Goal: Task Accomplishment & Management: Manage account settings

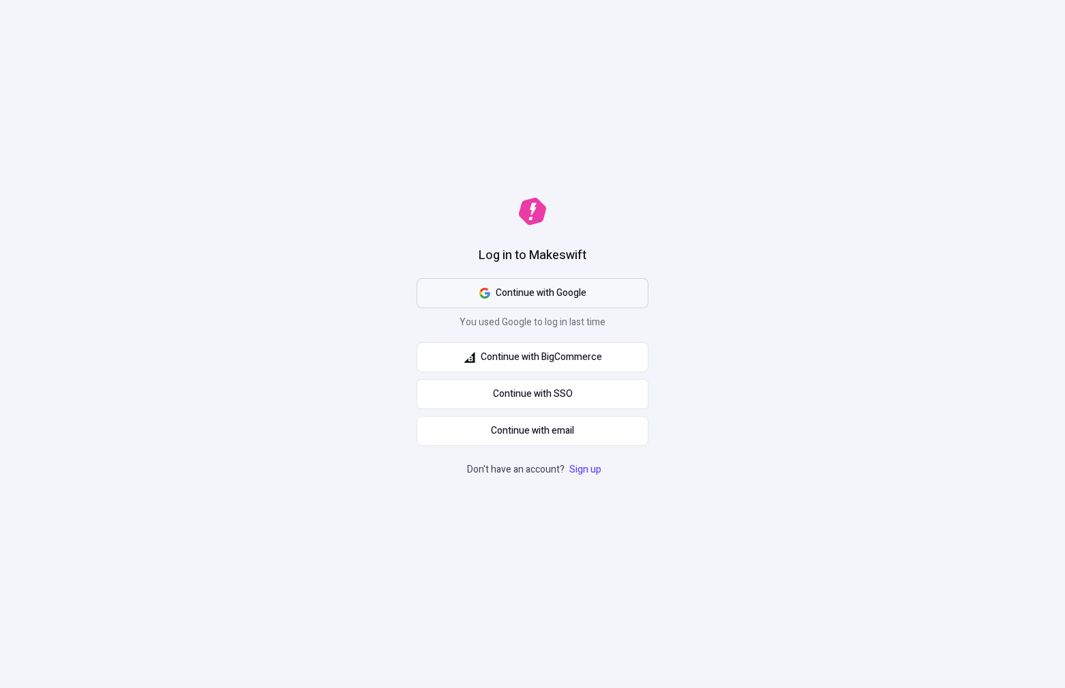
click at [531, 284] on button "Continue with Google" at bounding box center [533, 293] width 232 height 30
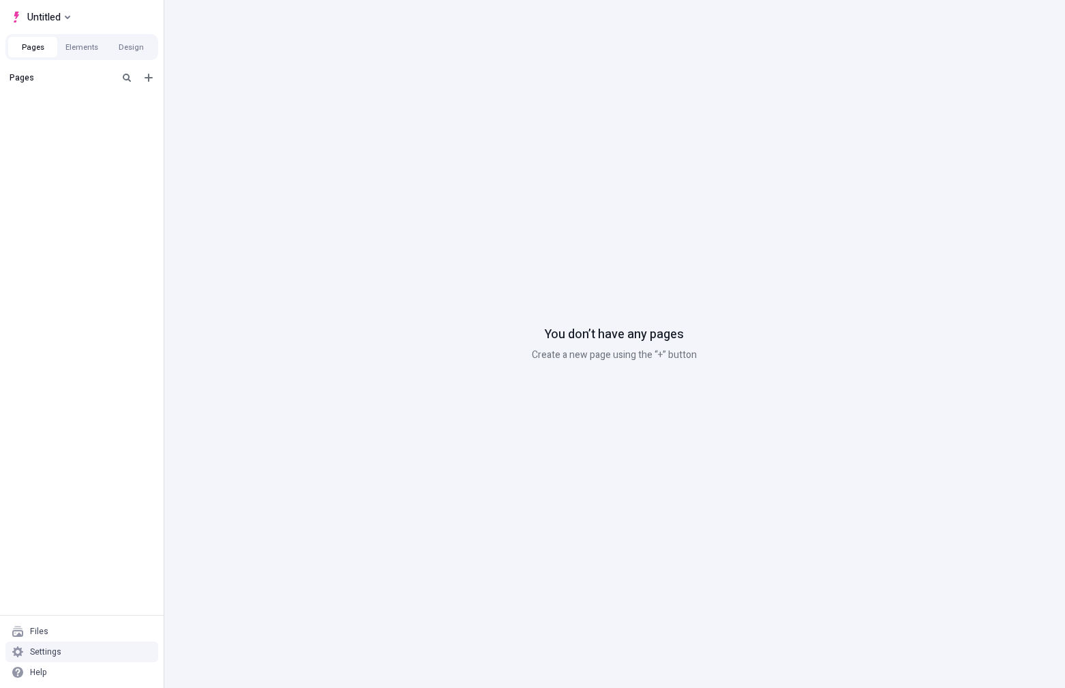
click at [59, 650] on div "Settings" at bounding box center [45, 651] width 31 height 11
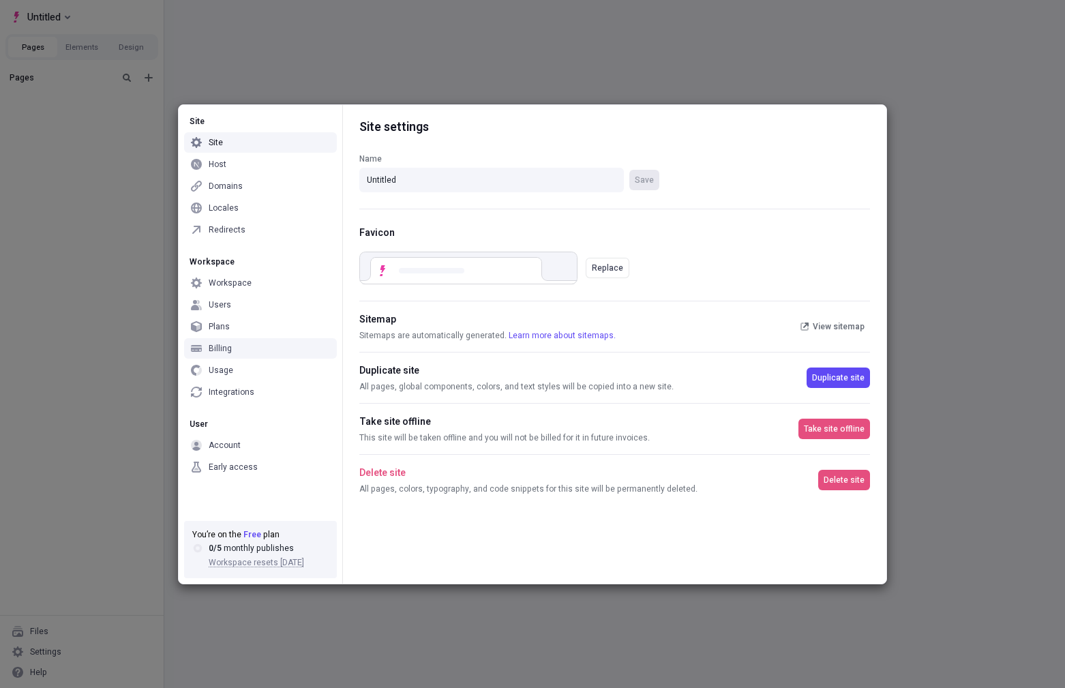
click at [219, 344] on div "Billing" at bounding box center [220, 348] width 23 height 11
